Goal: Task Accomplishment & Management: Manage account settings

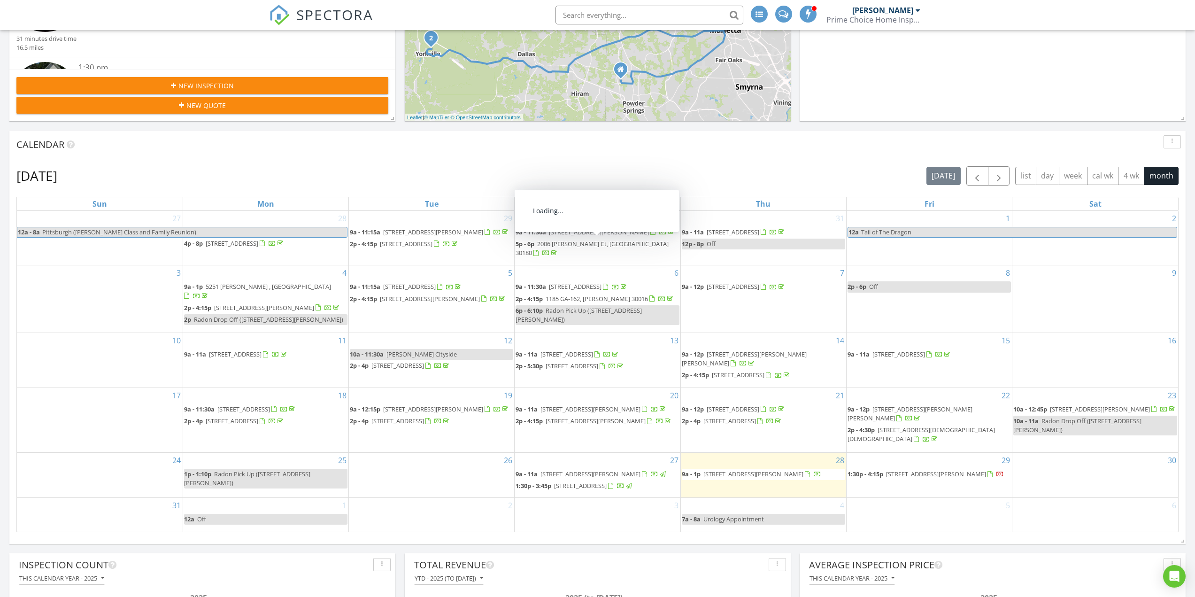
scroll to position [188, 0]
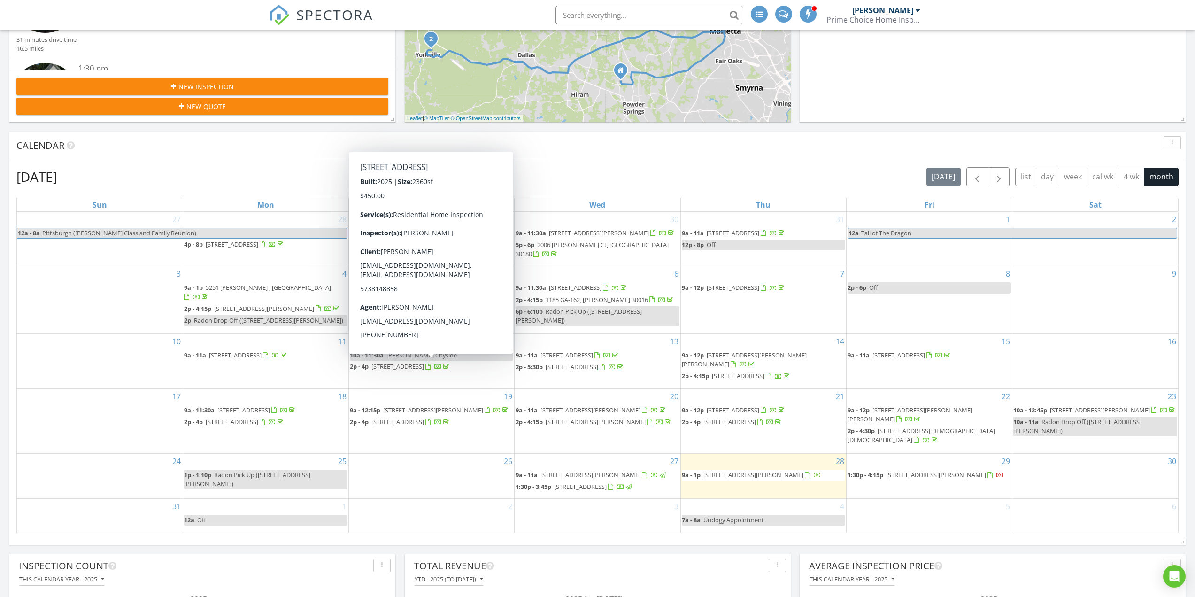
click at [419, 367] on span "502 Oak View Ln Lot 94, Dallas 30157" at bounding box center [398, 366] width 53 height 8
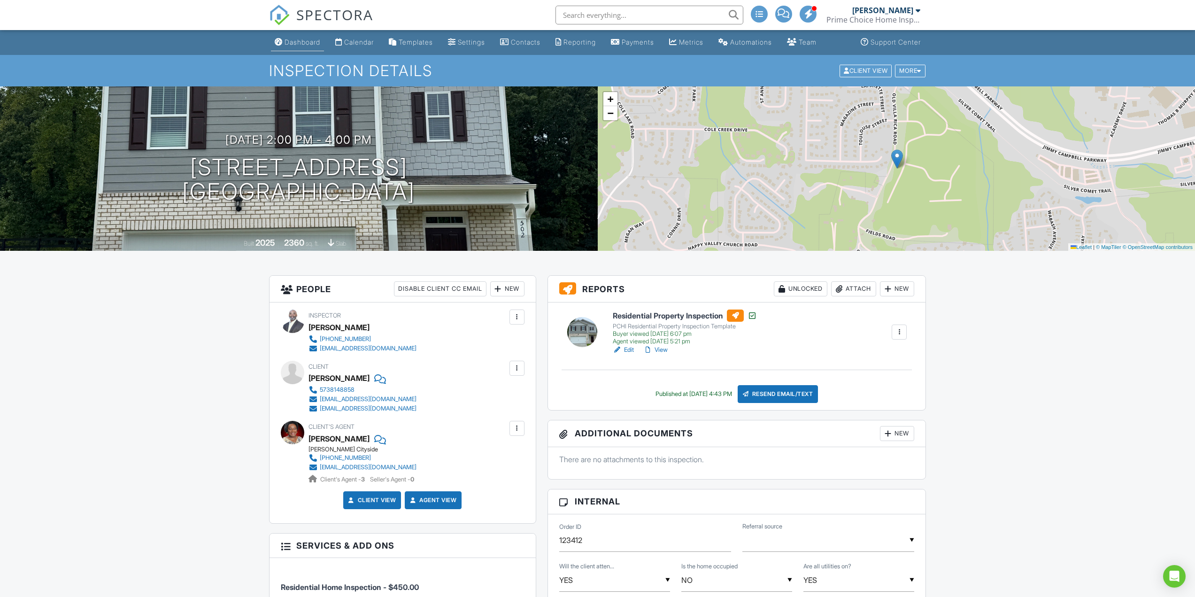
click at [310, 46] on div "Dashboard" at bounding box center [303, 42] width 36 height 8
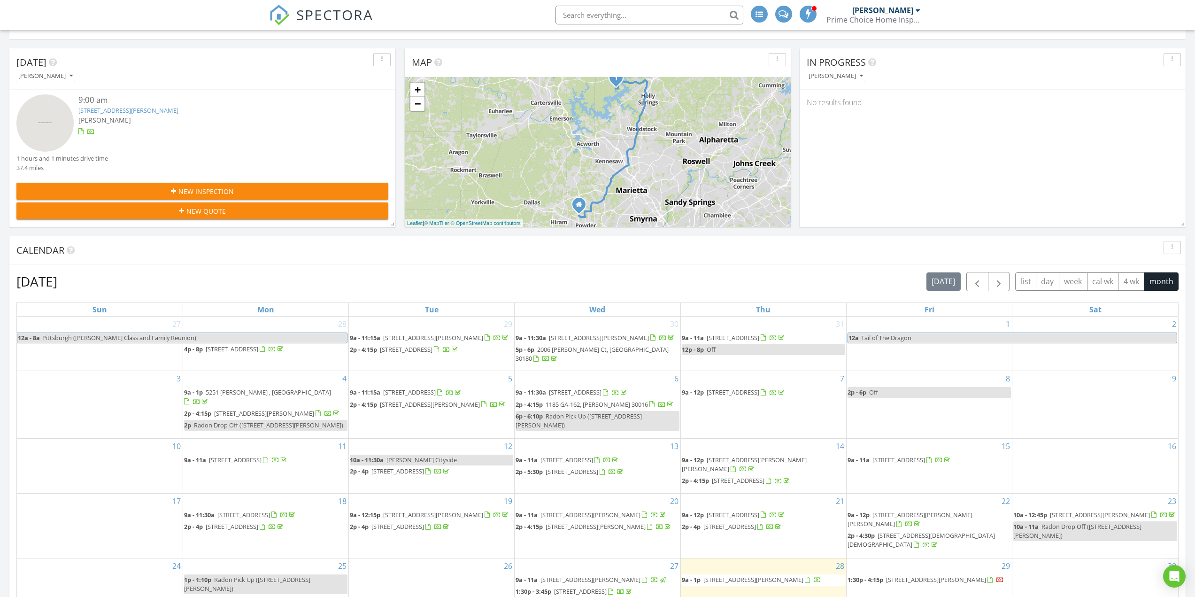
scroll to position [94, 0]
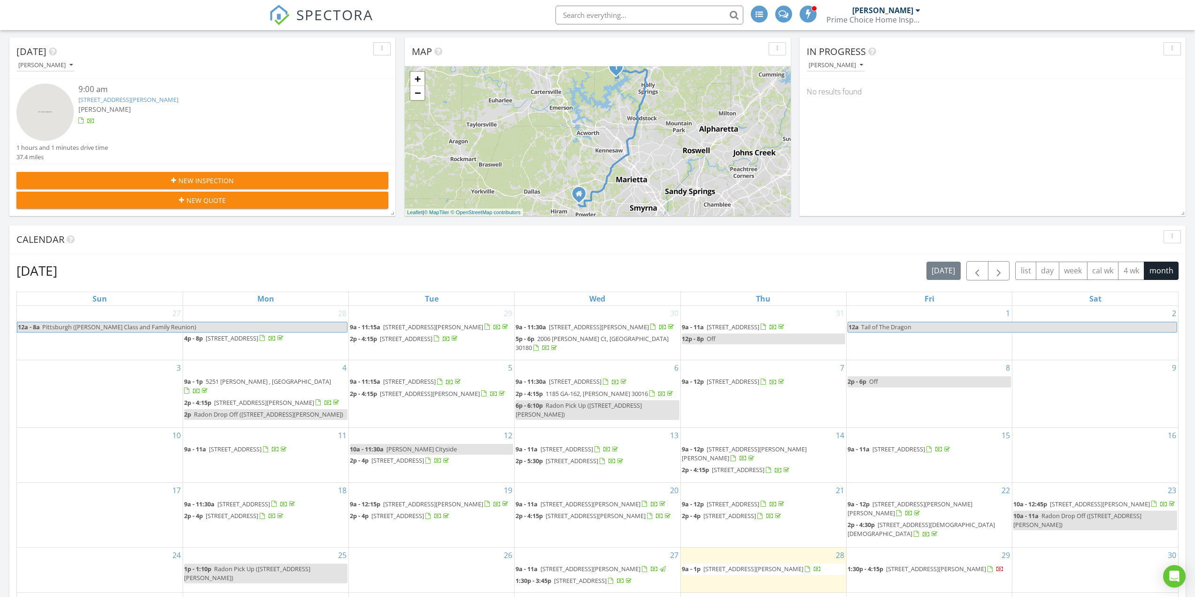
click at [236, 449] on span "259 Fairview Ln, Dallas 30157" at bounding box center [235, 449] width 53 height 8
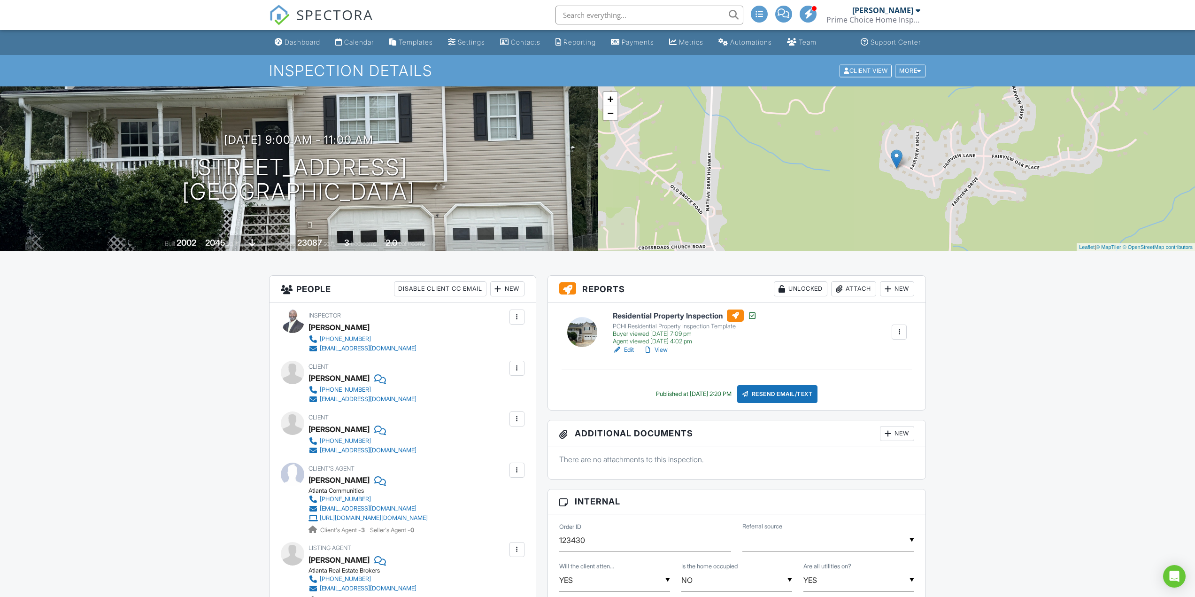
click at [668, 353] on link "View" at bounding box center [655, 349] width 24 height 9
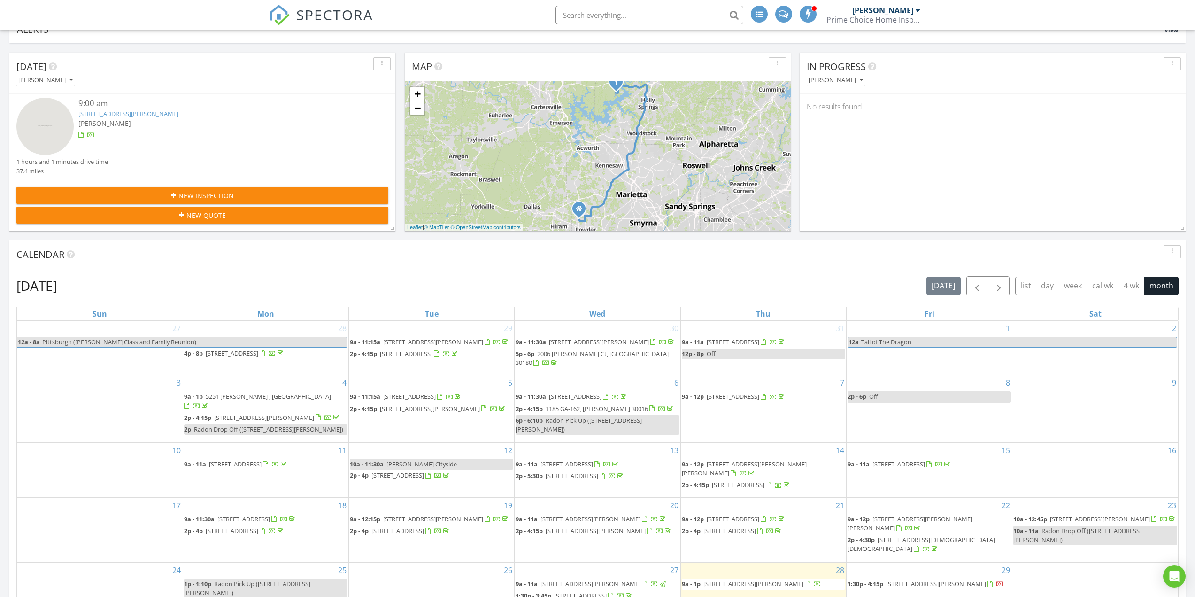
scroll to position [141, 0]
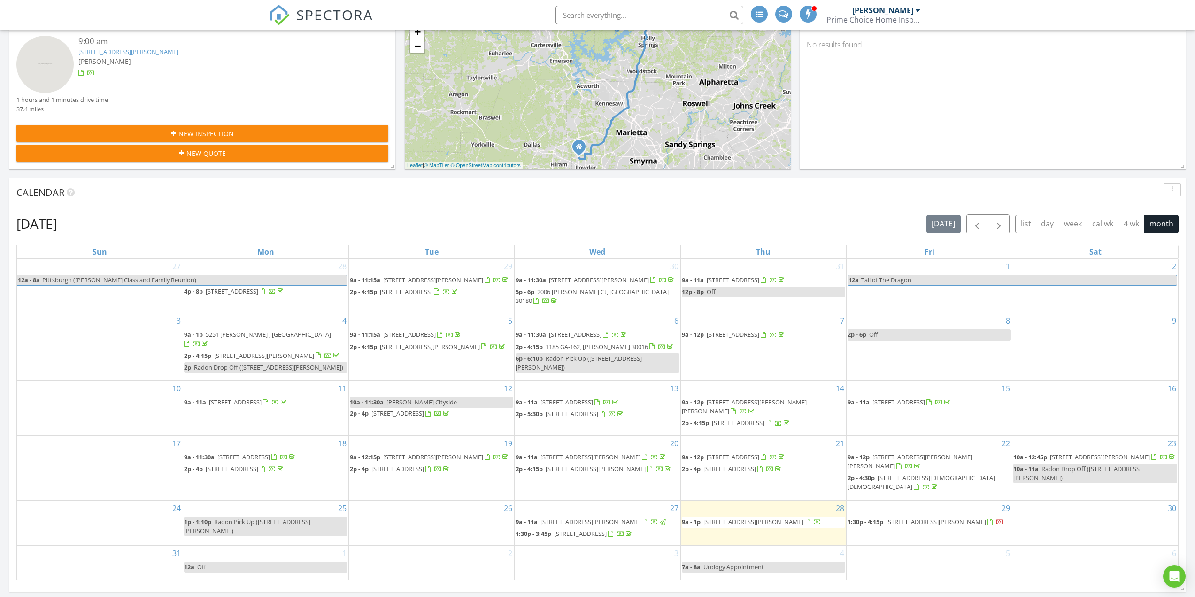
click at [258, 469] on span "101 Remington Pl Dr, Dallas 30157" at bounding box center [232, 469] width 53 height 8
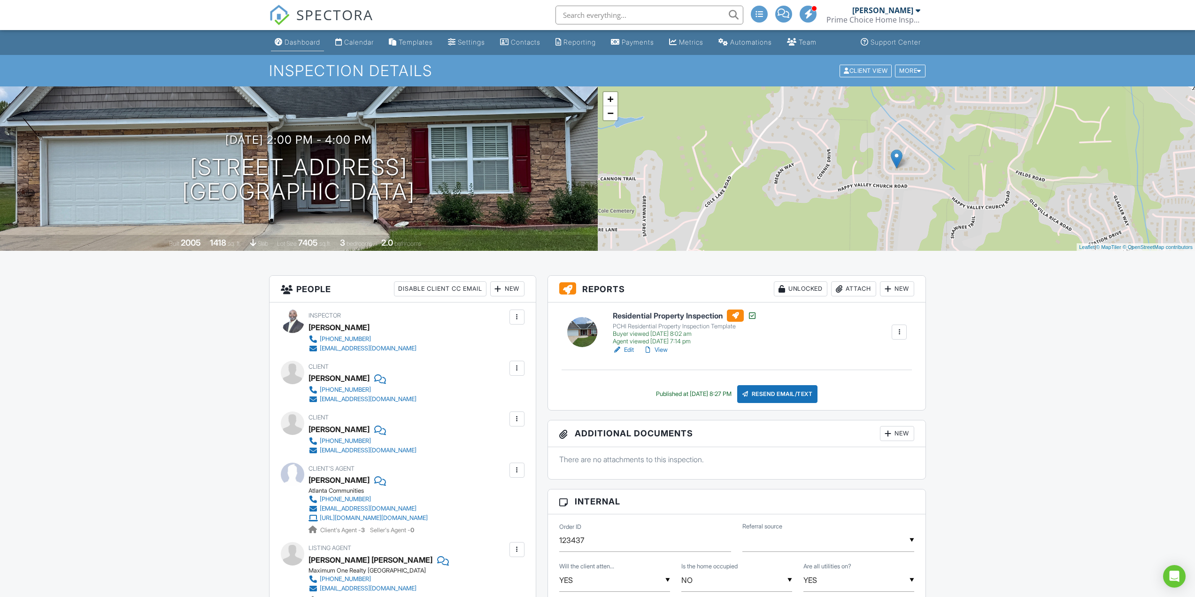
click at [304, 46] on link "Dashboard" at bounding box center [297, 42] width 53 height 17
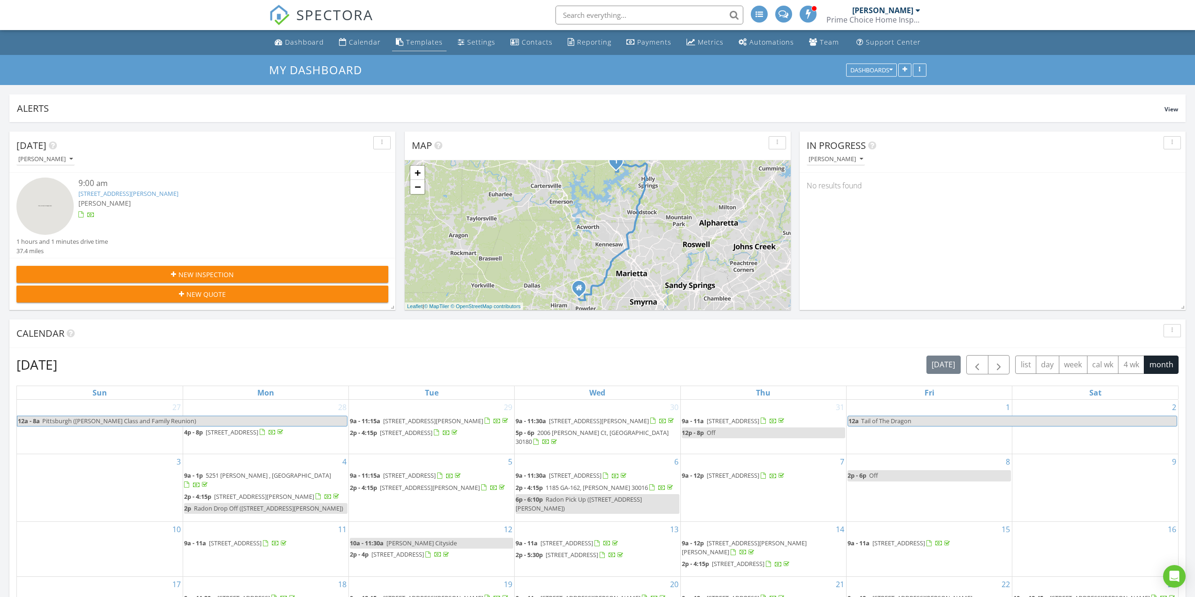
click at [412, 44] on div "Templates" at bounding box center [424, 42] width 37 height 9
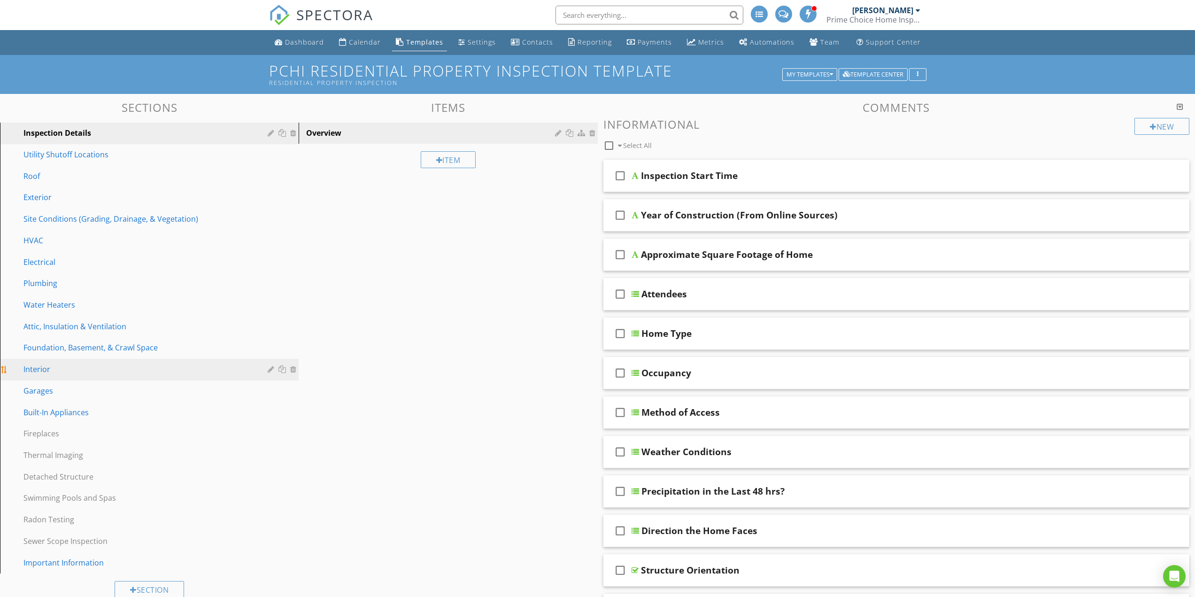
click at [35, 369] on div "Interior" at bounding box center [138, 369] width 231 height 11
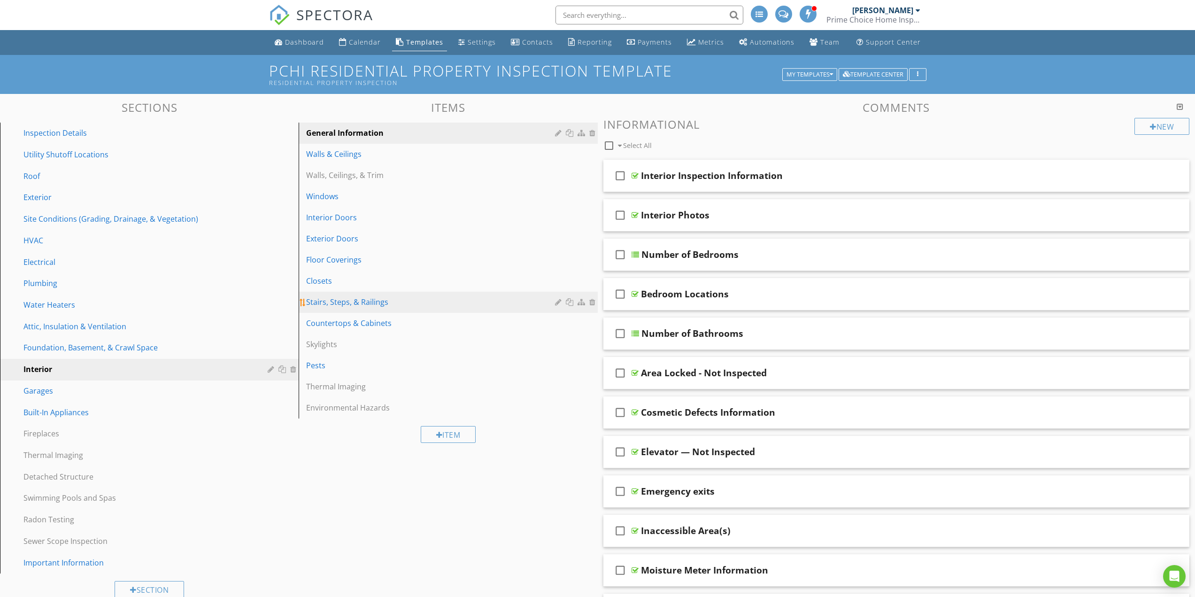
click at [350, 308] on div "Stairs, Steps, & Railings" at bounding box center [431, 301] width 251 height 11
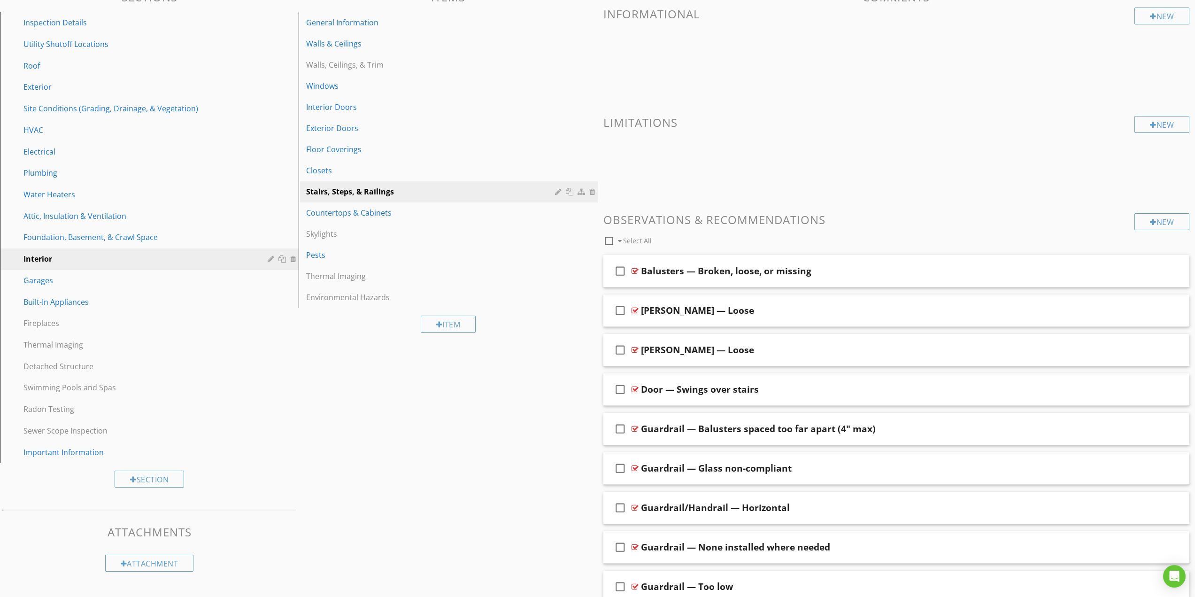
scroll to position [141, 0]
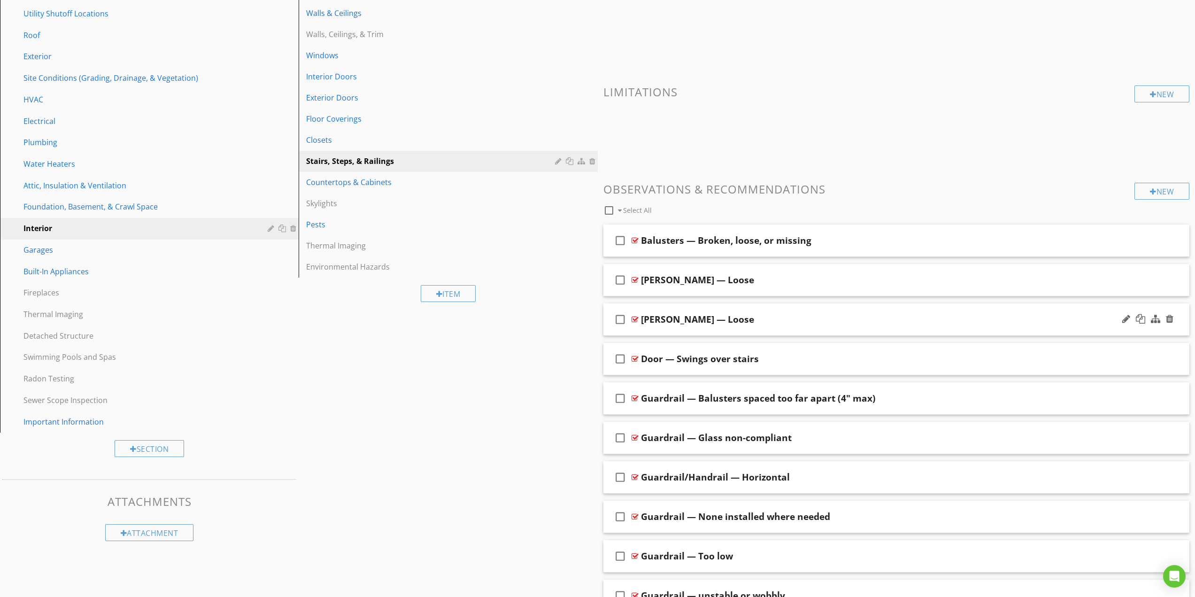
click at [750, 333] on div "check_box_outline_blank Bannister — Loose" at bounding box center [897, 319] width 587 height 32
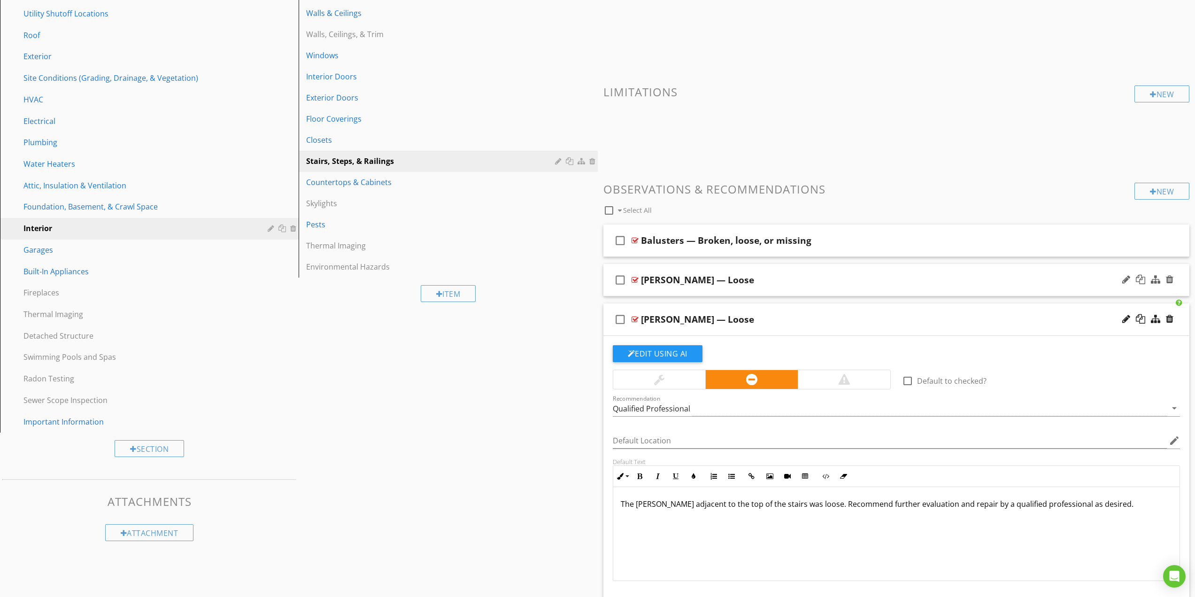
click at [716, 289] on div "check_box_outline_blank Bannister — Loose" at bounding box center [897, 280] width 587 height 32
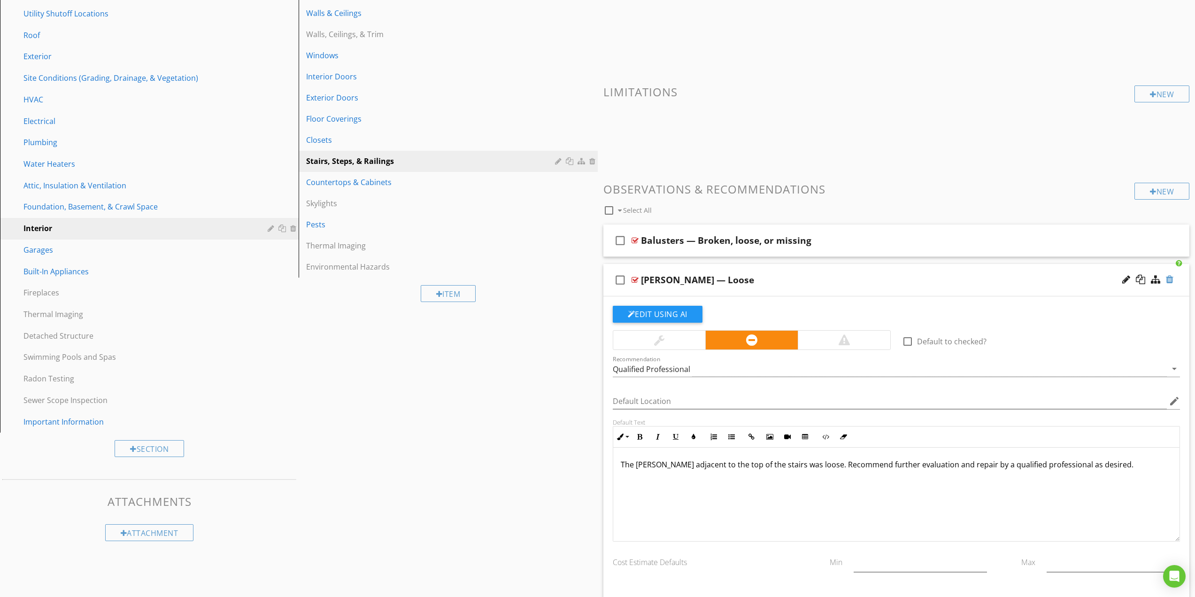
click at [1170, 277] on div at bounding box center [1170, 279] width 8 height 9
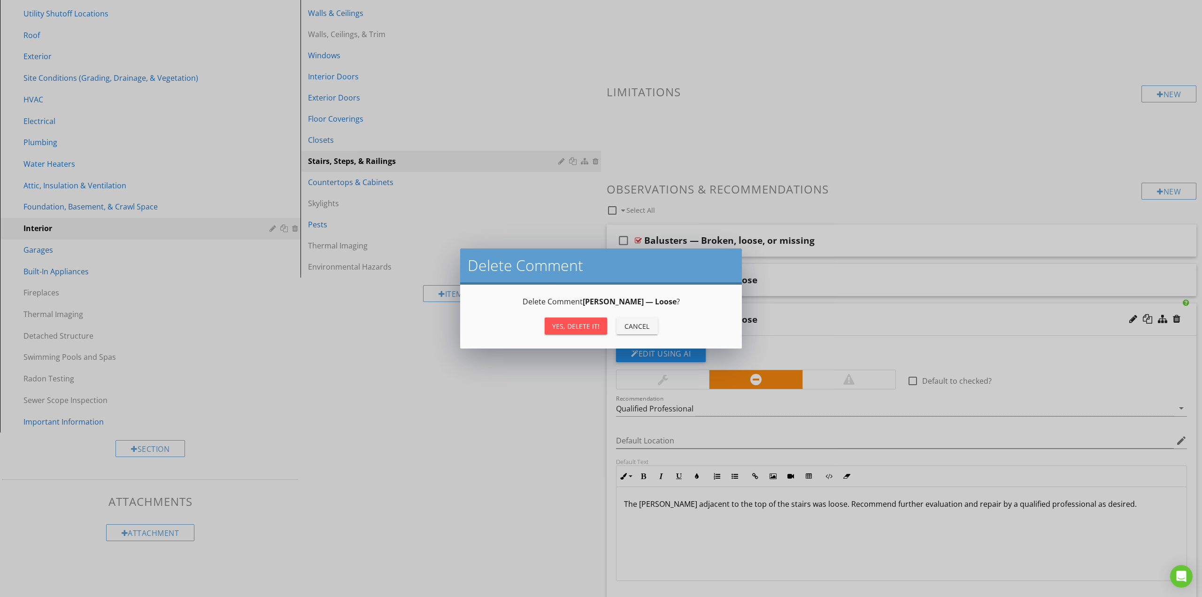
click at [567, 324] on div "Yes, Delete it!" at bounding box center [575, 326] width 47 height 10
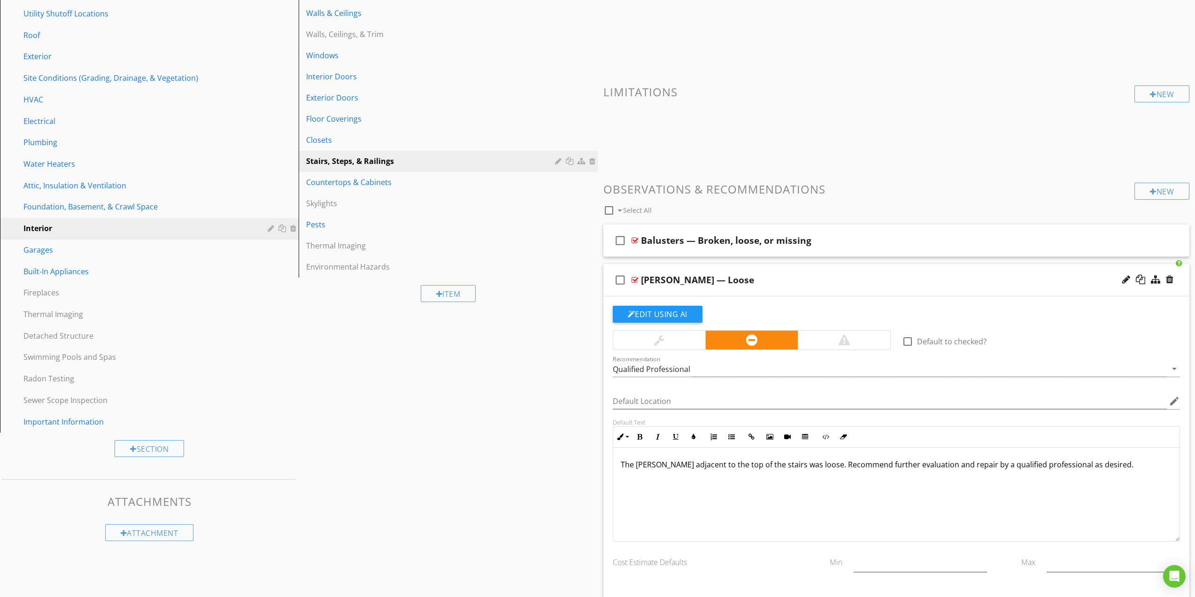
click at [1062, 469] on p "The bannister adjacent to the top of the stairs was loose. Recommend further ev…" at bounding box center [897, 464] width 552 height 11
click at [655, 290] on div "check_box_outline_blank Bannister — Loose" at bounding box center [897, 280] width 587 height 32
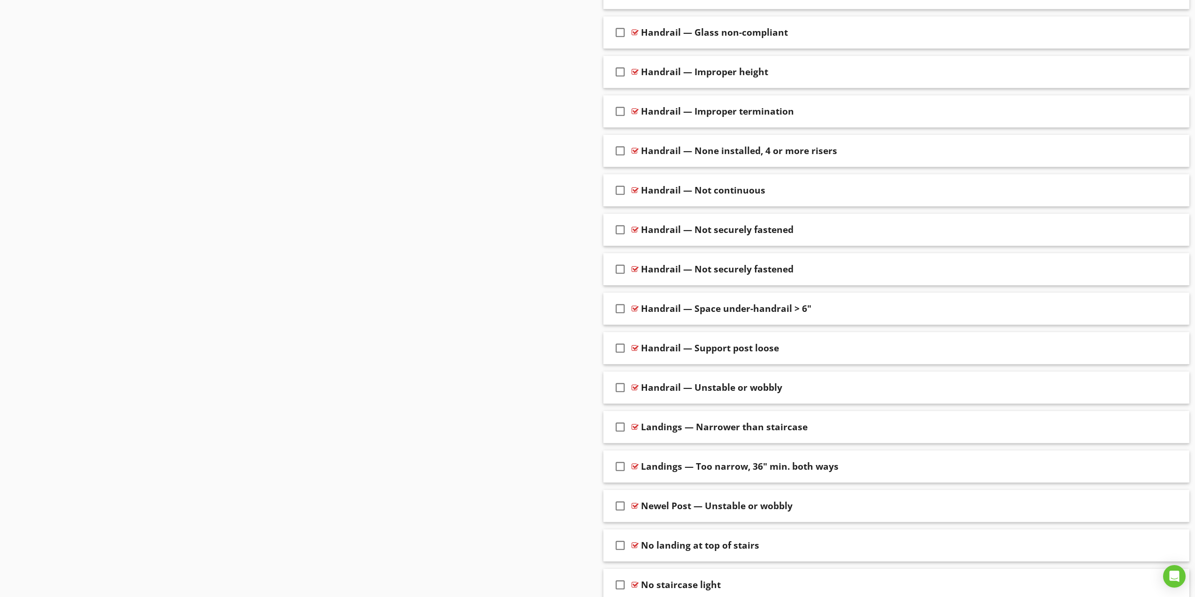
scroll to position [768, 0]
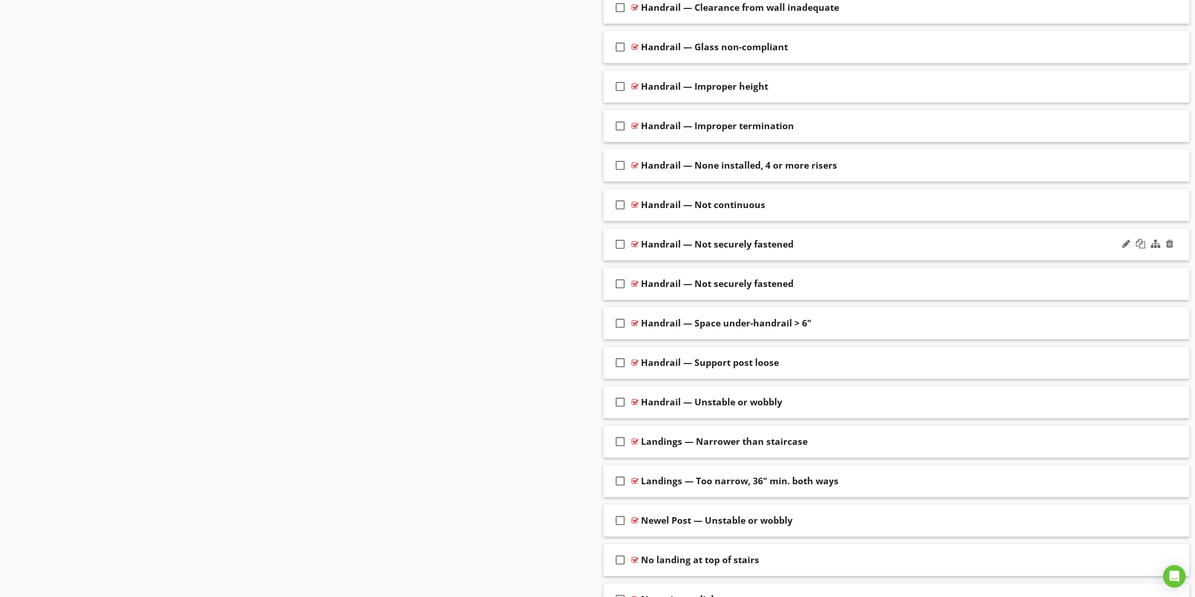
click at [777, 252] on div "check_box_outline_blank Handrail — Not securely fastened" at bounding box center [897, 244] width 587 height 32
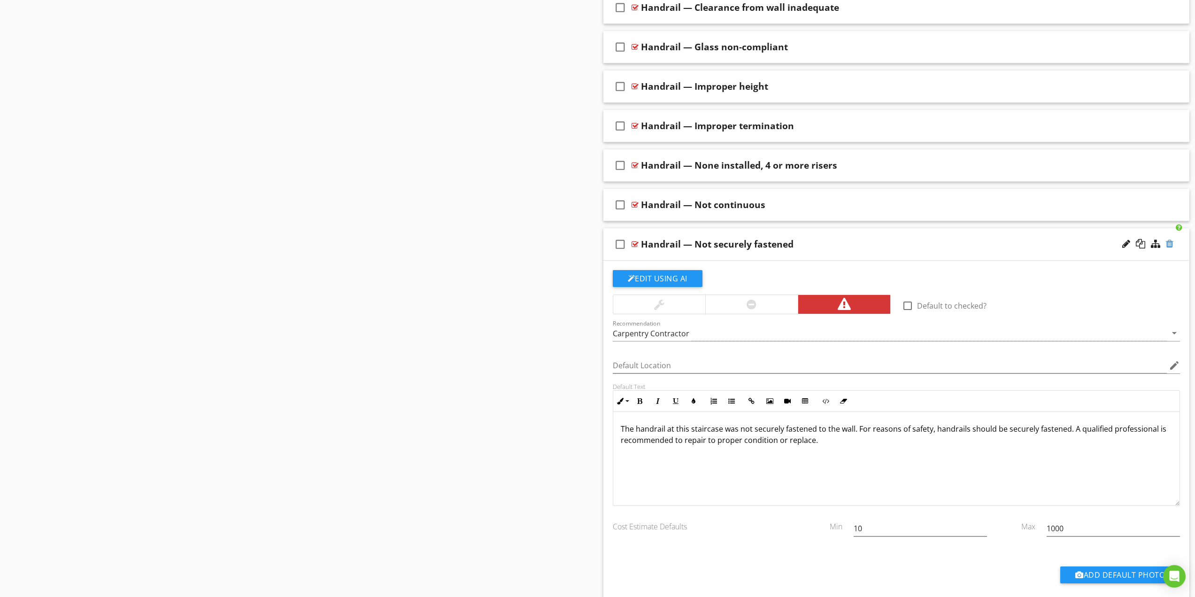
click at [1172, 244] on div at bounding box center [1170, 243] width 8 height 9
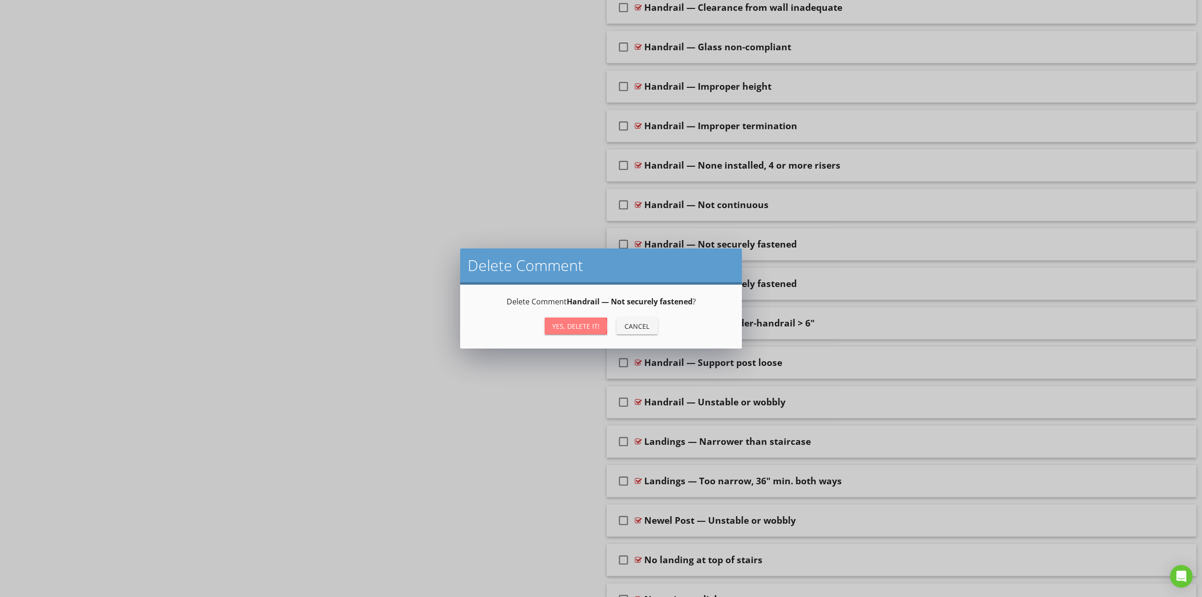
click at [569, 328] on div "Yes, Delete it!" at bounding box center [575, 326] width 47 height 10
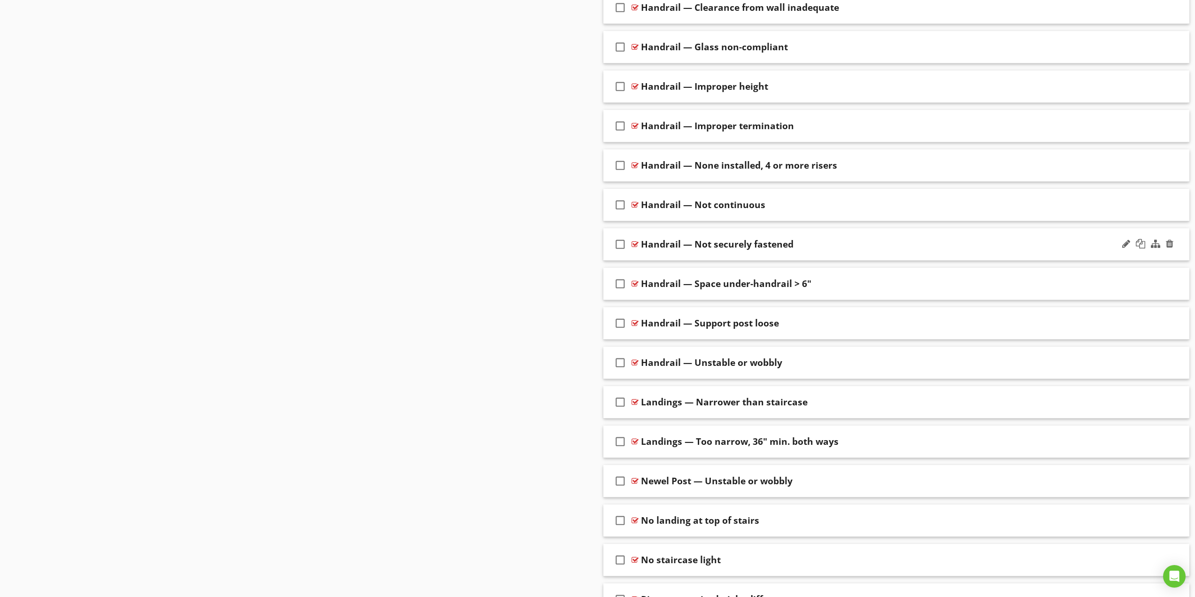
click at [713, 257] on div "check_box_outline_blank Handrail — Not securely fastened" at bounding box center [897, 244] width 587 height 32
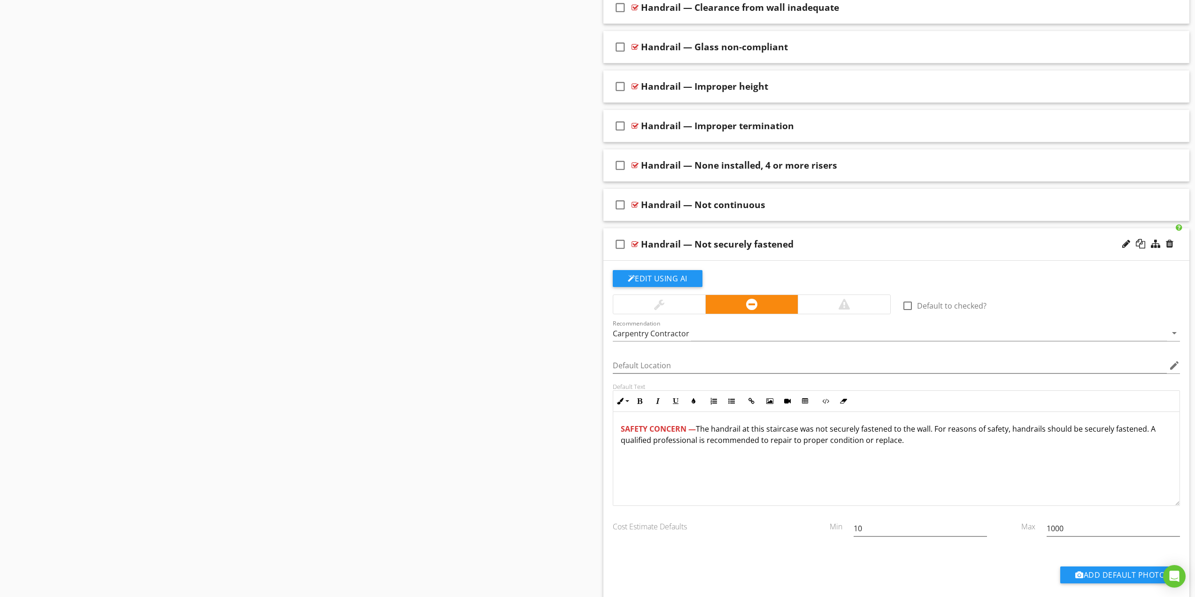
click at [713, 257] on div "check_box_outline_blank Handrail — Not securely fastened" at bounding box center [897, 244] width 587 height 32
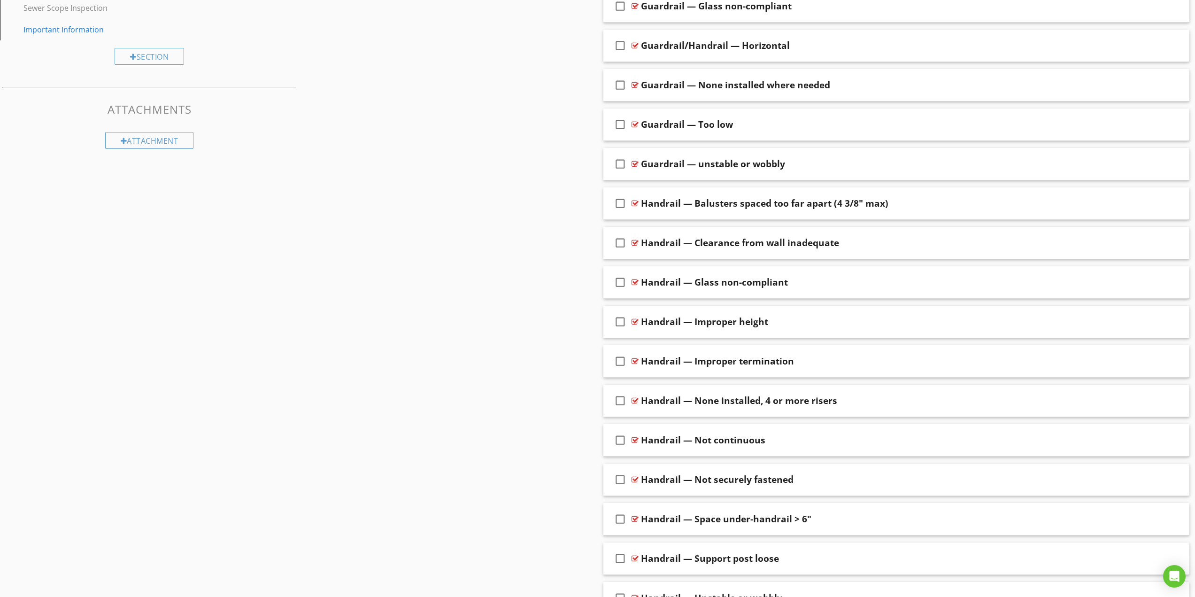
scroll to position [534, 0]
click at [723, 372] on div "check_box_outline_blank Handrail — Improper termination" at bounding box center [897, 361] width 587 height 32
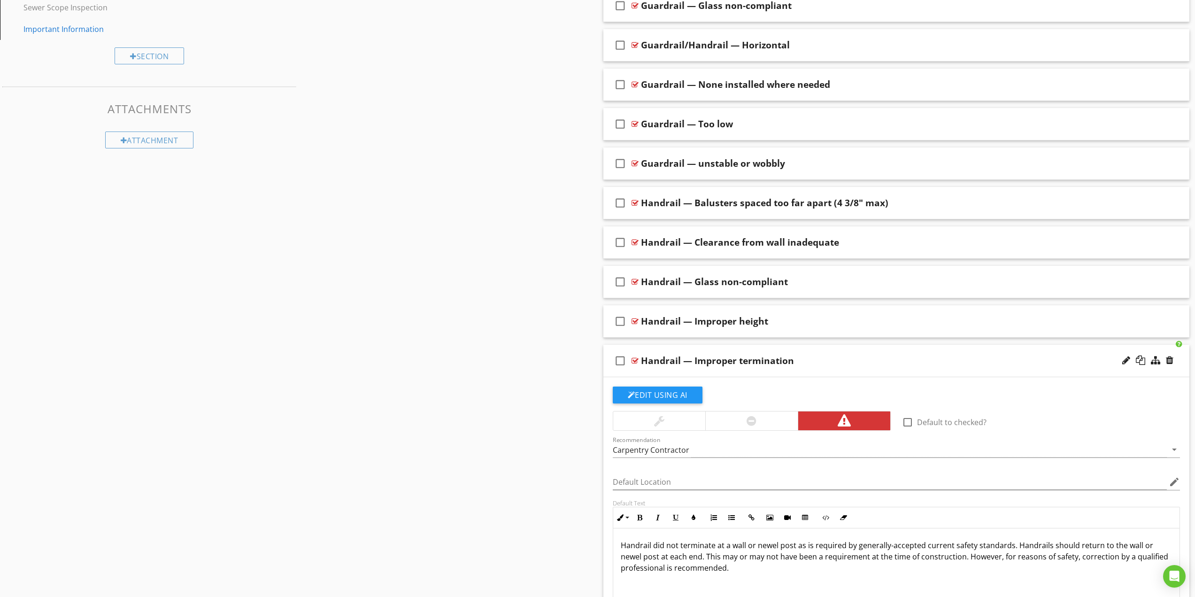
click at [725, 422] on div at bounding box center [751, 420] width 93 height 19
click at [724, 368] on div "check_box_outline_blank Handrail — Improper termination" at bounding box center [897, 361] width 587 height 32
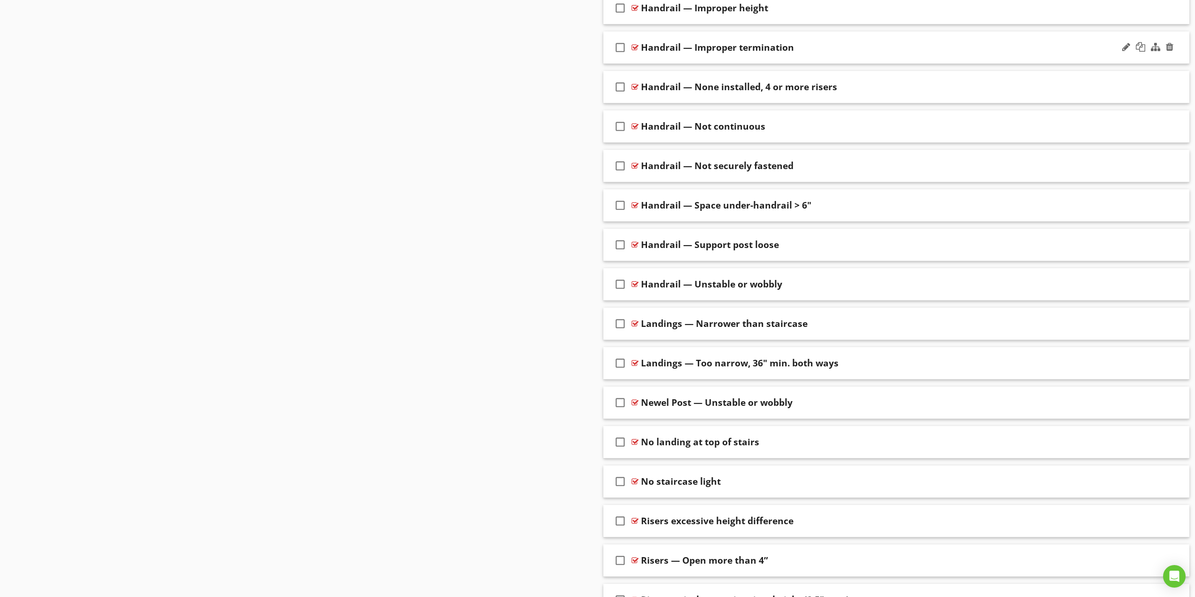
scroll to position [862, 0]
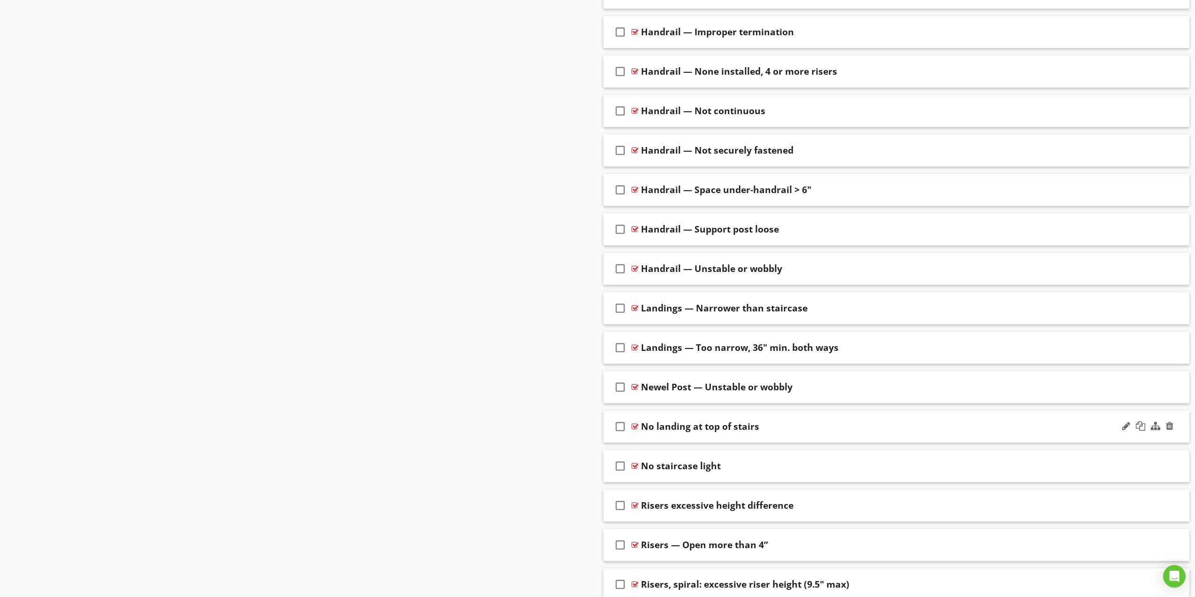
click at [706, 437] on div "check_box_outline_blank No landing at top of stairs" at bounding box center [897, 427] width 587 height 32
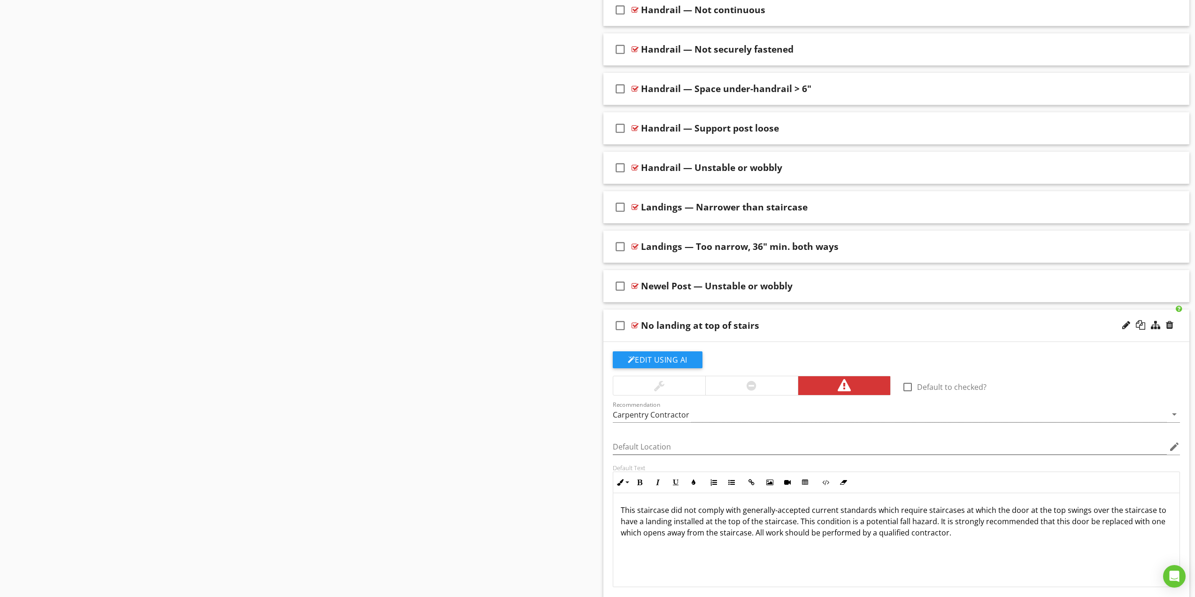
scroll to position [1003, 0]
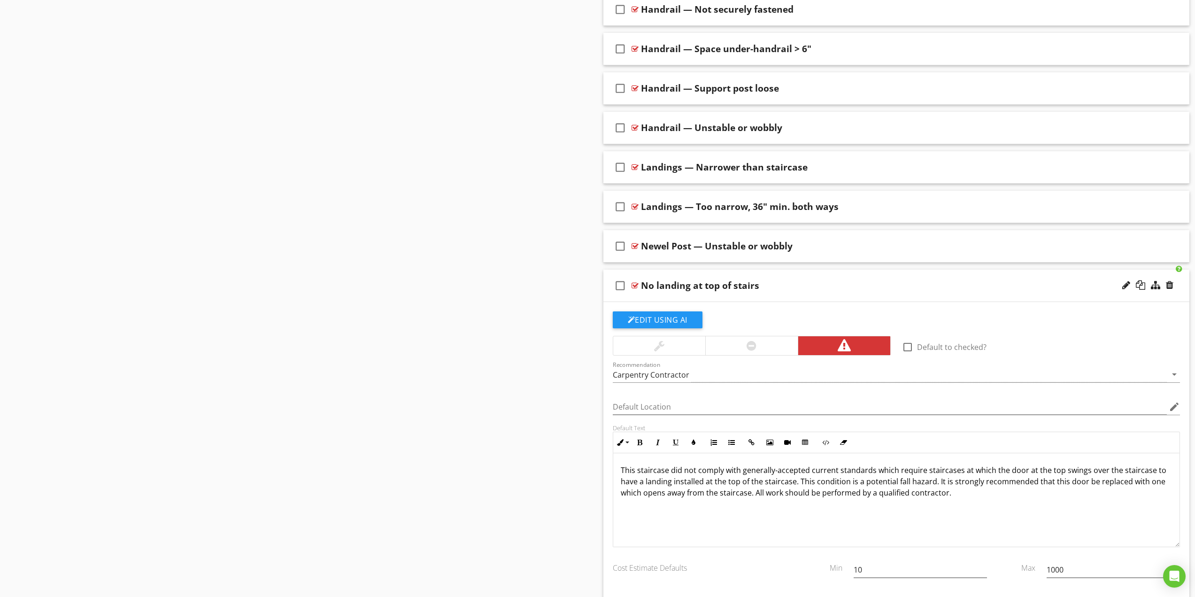
click at [715, 296] on div "check_box_outline_blank No landing at top of stairs" at bounding box center [897, 286] width 587 height 32
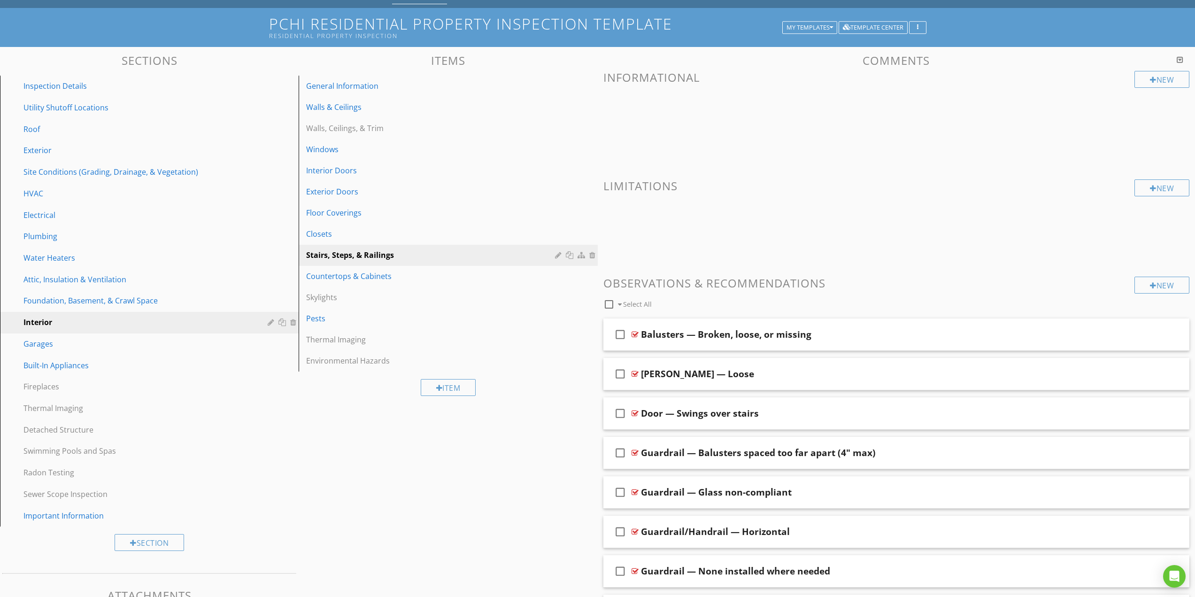
scroll to position [0, 0]
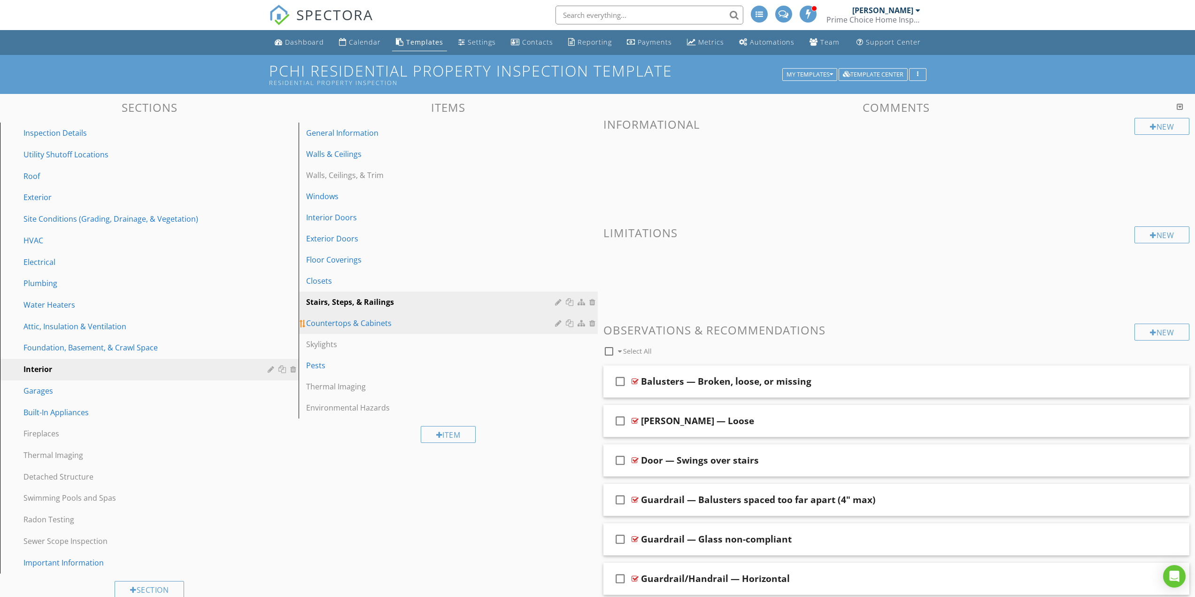
click at [362, 325] on div "Countertops & Cabinets" at bounding box center [431, 323] width 251 height 11
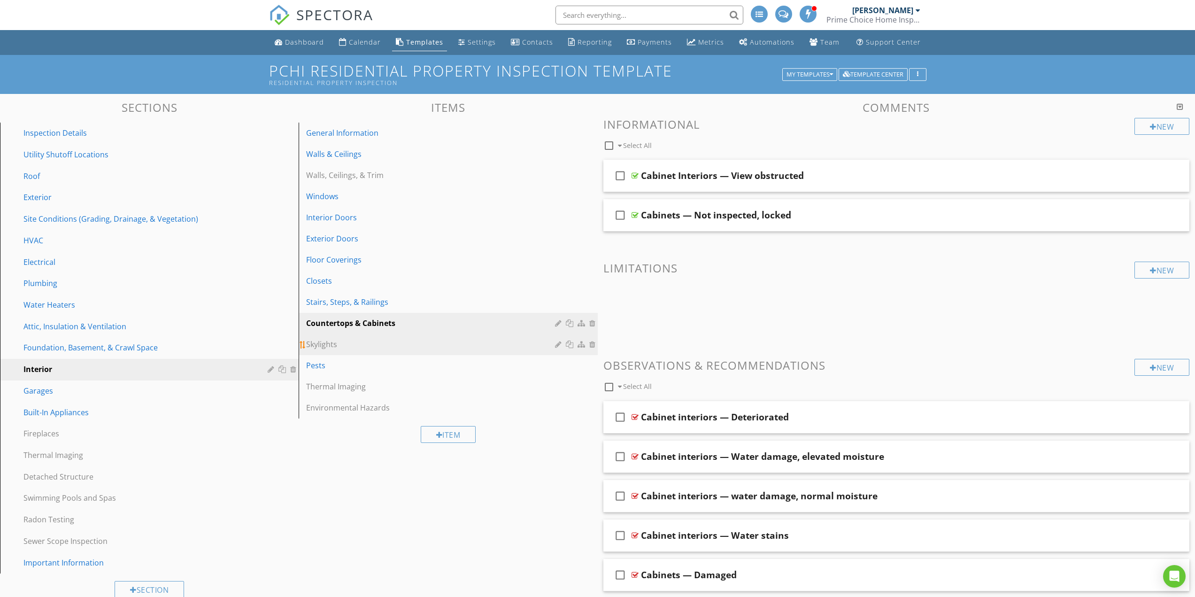
click at [333, 347] on div "Skylights" at bounding box center [431, 344] width 251 height 11
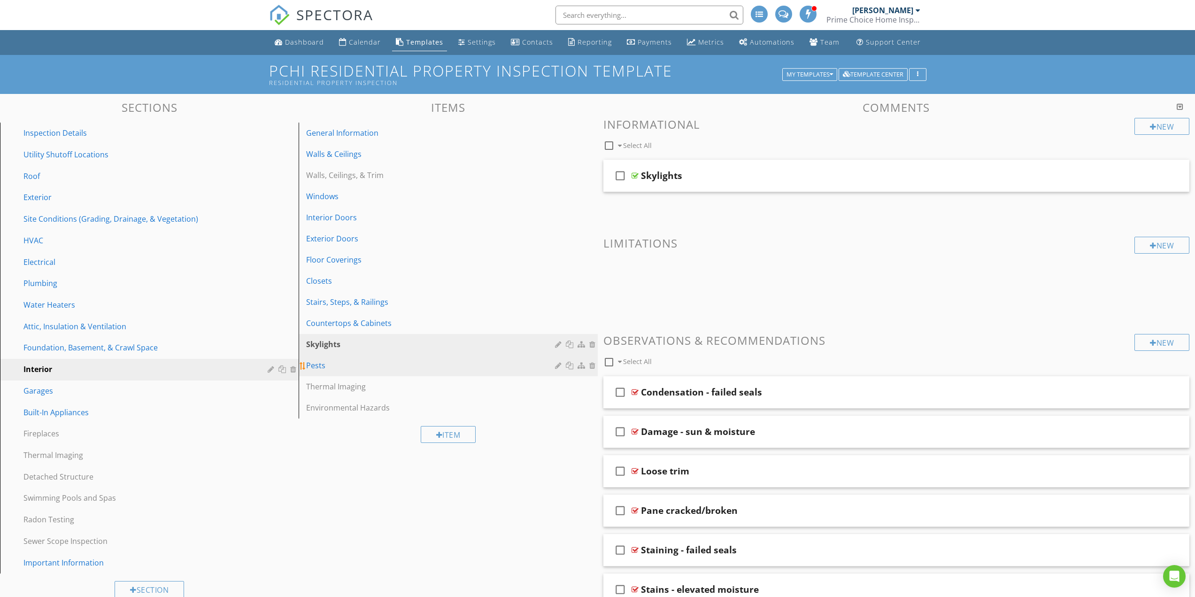
click at [326, 368] on div "Pests" at bounding box center [431, 365] width 251 height 11
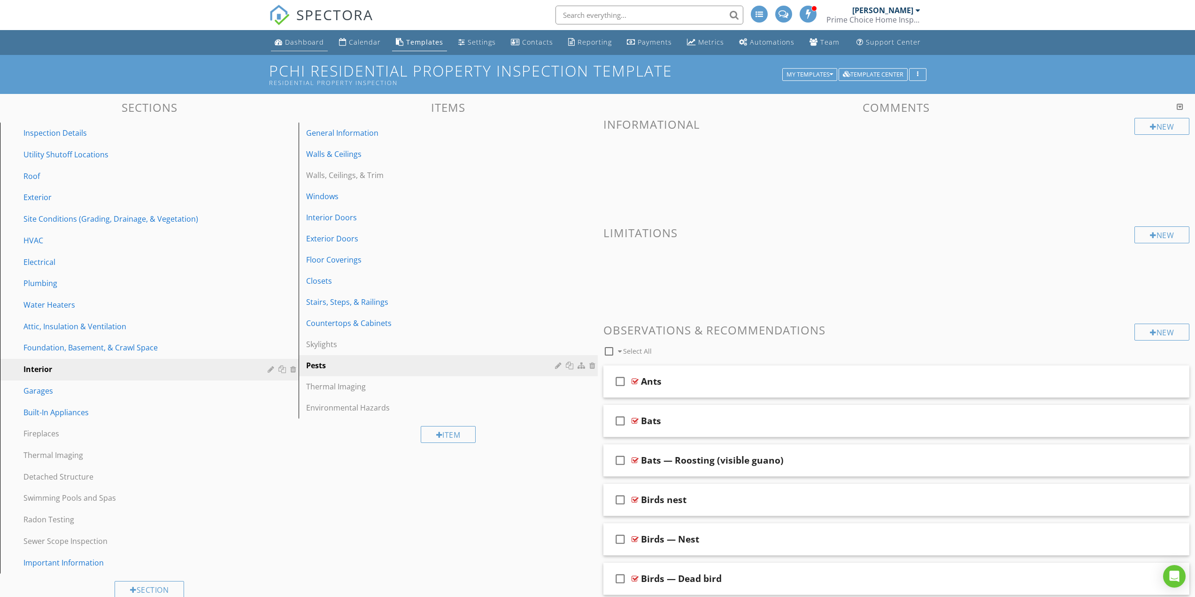
click at [297, 44] on div "Dashboard" at bounding box center [304, 42] width 39 height 9
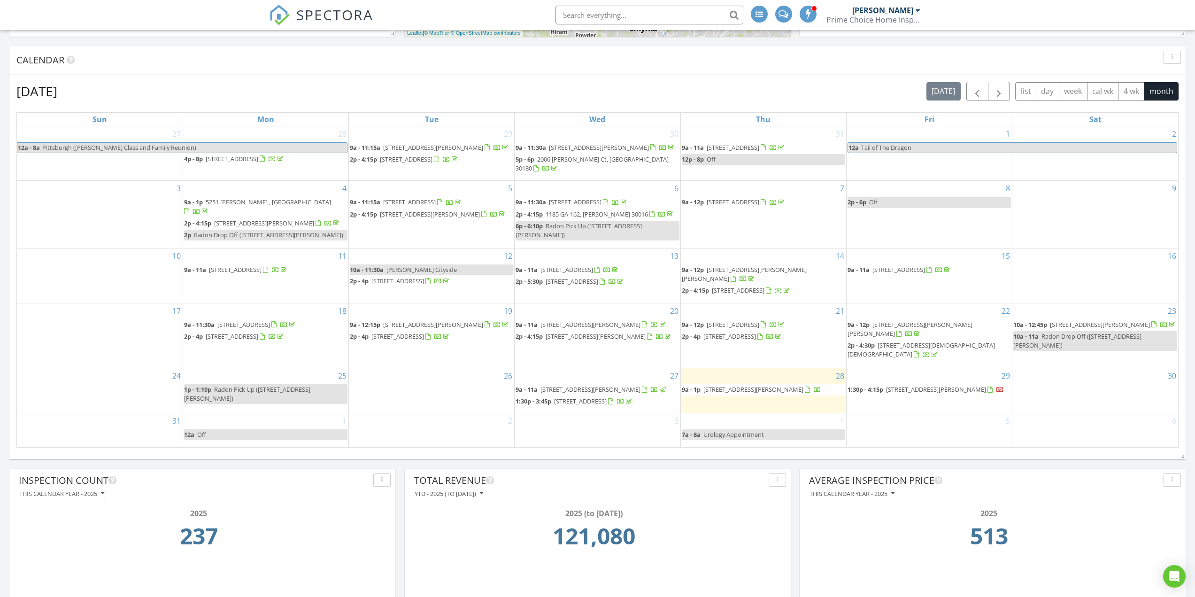
scroll to position [282, 0]
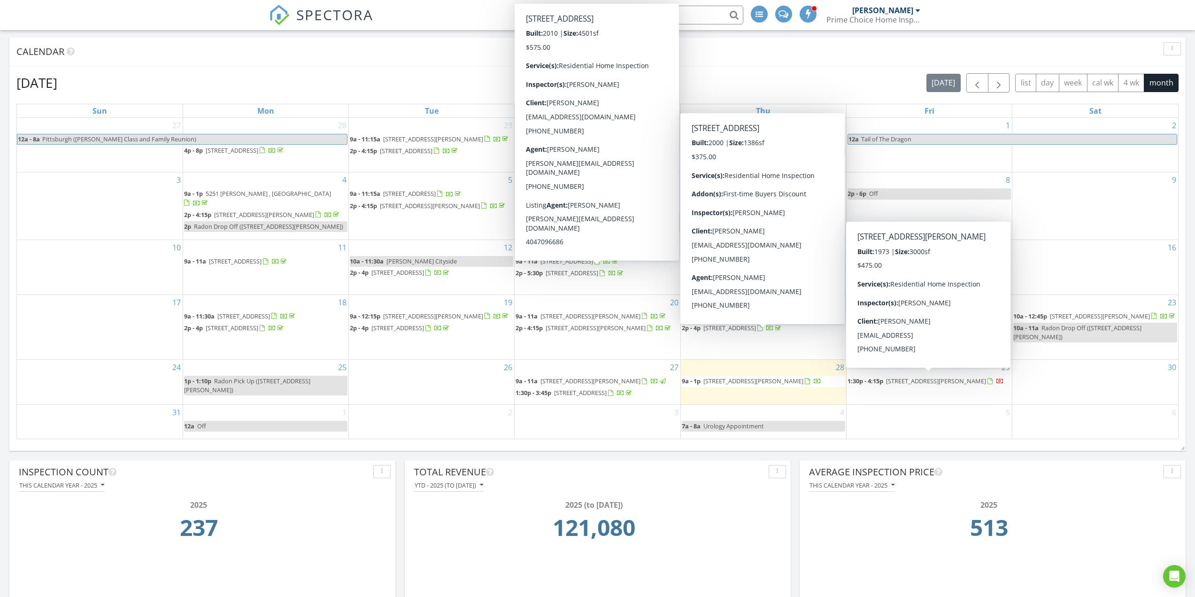
click at [937, 383] on span "[STREET_ADDRESS][PERSON_NAME]" at bounding box center [936, 381] width 100 height 8
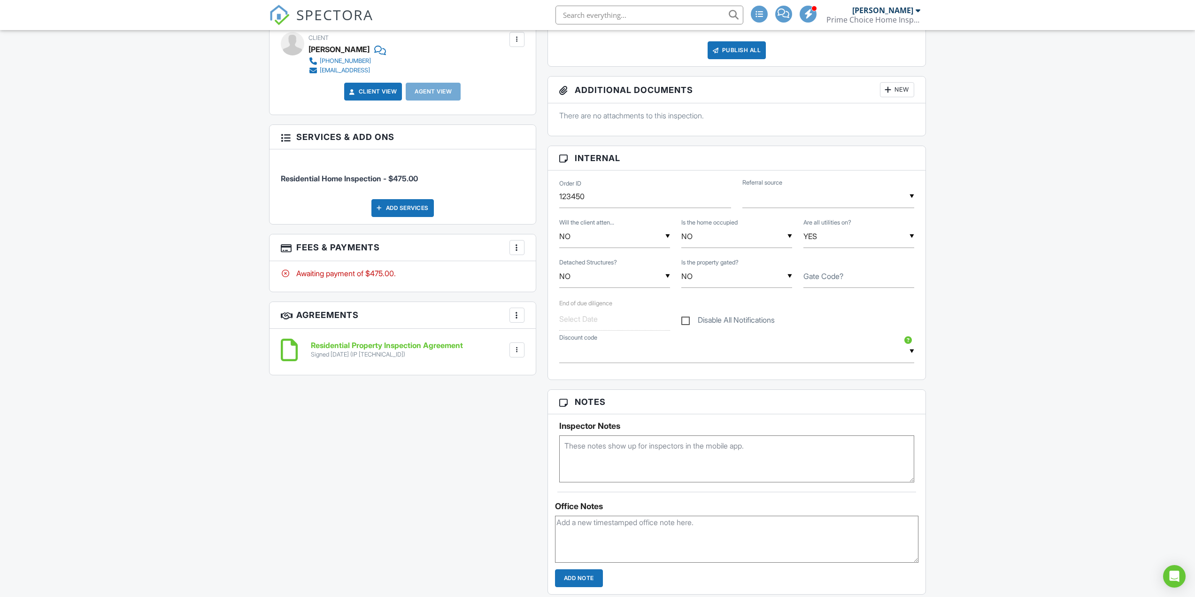
click at [597, 456] on textarea at bounding box center [737, 458] width 356 height 47
type textarea "938773"
click at [488, 467] on div "All emails and texts are disabled for this inspection! All emails and texts hav…" at bounding box center [597, 414] width 669 height 936
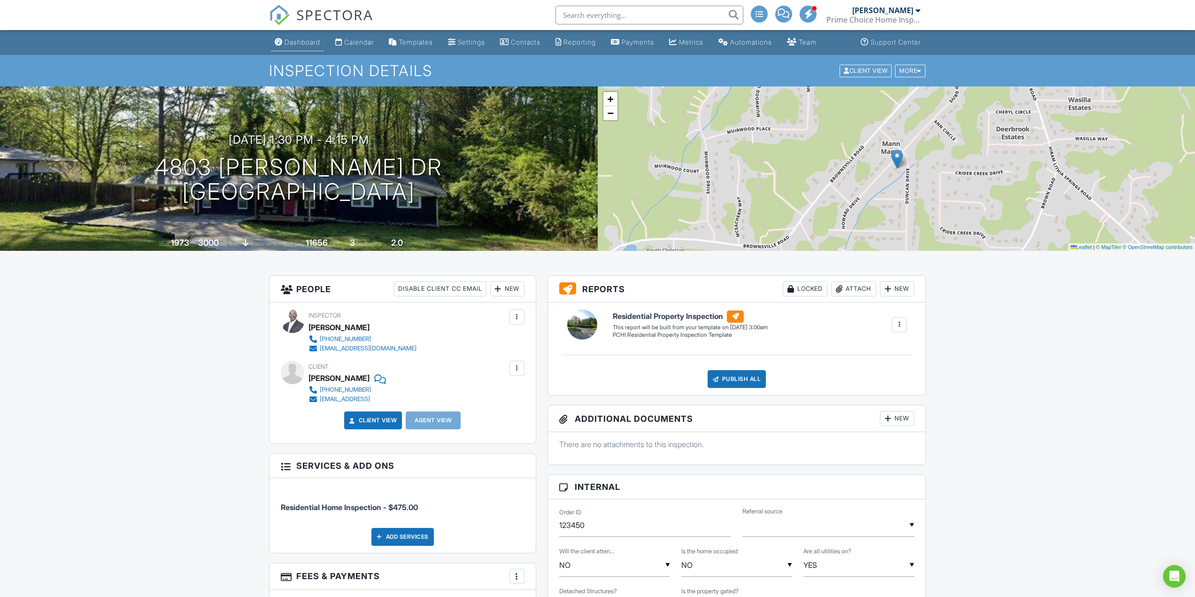
click at [289, 47] on link "Dashboard" at bounding box center [297, 42] width 53 height 17
